Goal: Information Seeking & Learning: Understand process/instructions

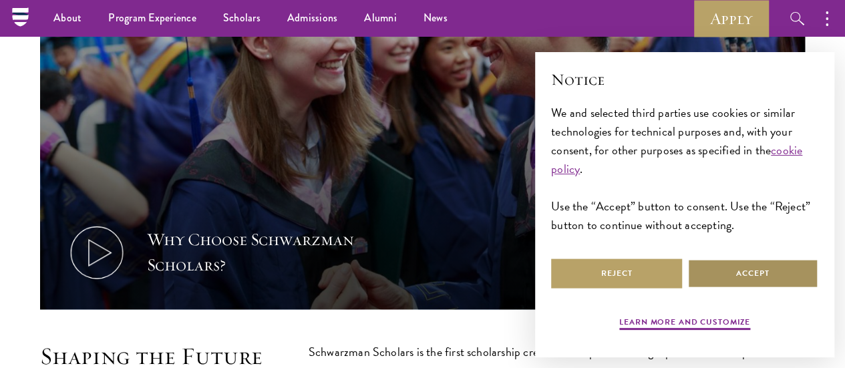
click at [738, 265] on button "Accept" at bounding box center [752, 274] width 131 height 30
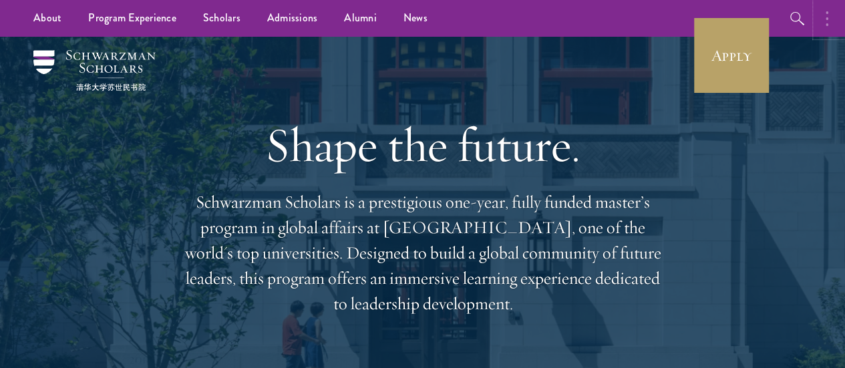
click at [828, 21] on button "button" at bounding box center [830, 18] width 29 height 37
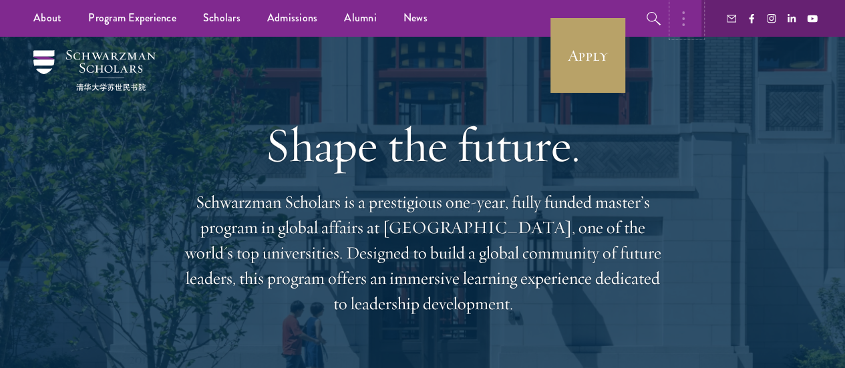
click at [681, 25] on button "button" at bounding box center [686, 18] width 29 height 37
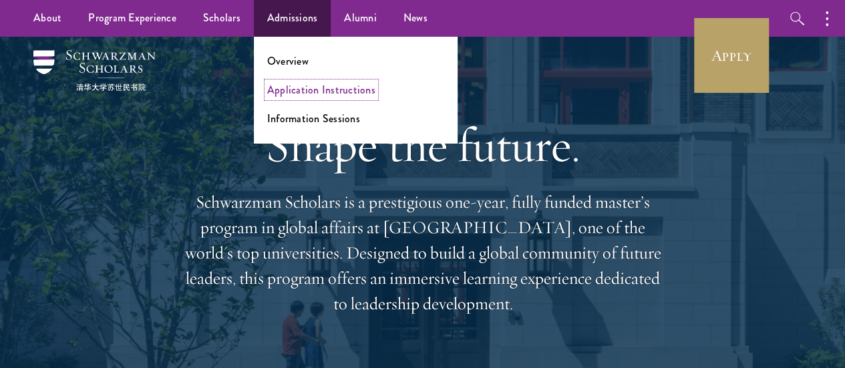
click at [314, 91] on link "Application Instructions" at bounding box center [321, 89] width 108 height 15
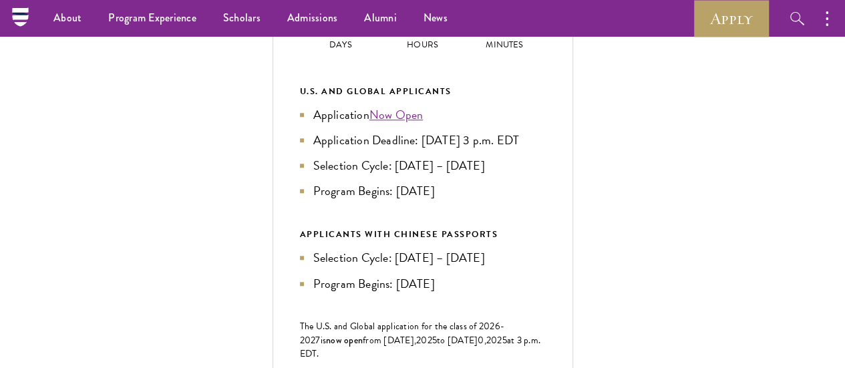
scroll to position [660, 0]
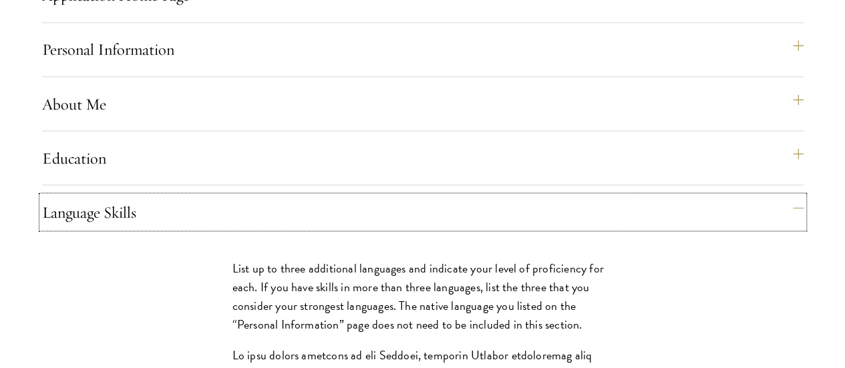
scroll to position [1181, 0]
